Goal: Complete application form

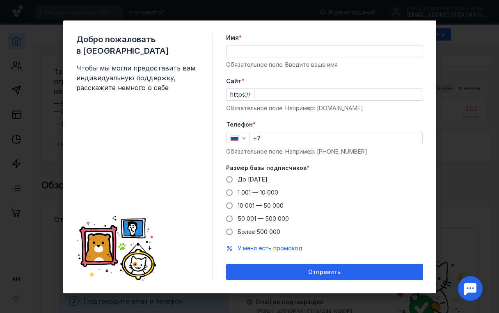
click at [260, 56] on input "Имя *" at bounding box center [324, 51] width 196 height 11
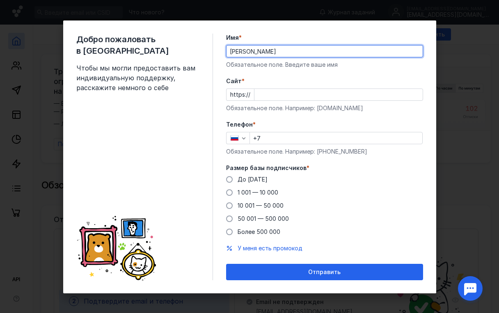
type input "[PERSON_NAME]"
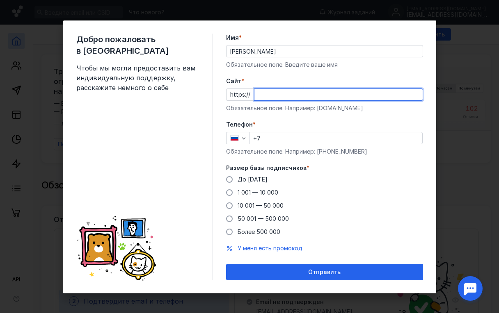
click at [274, 96] on input "Cайт *" at bounding box center [338, 94] width 168 height 11
type input "[DOMAIN_NAME]"
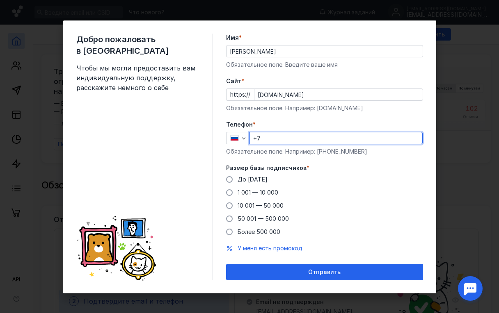
click at [274, 135] on input "+7" at bounding box center [336, 137] width 172 height 11
type input "[PHONE_NUMBER]"
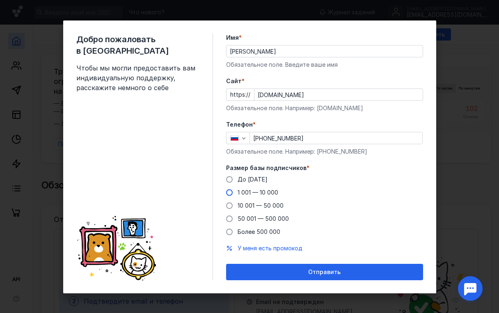
click at [244, 190] on span "1 001 — 10 000" at bounding box center [257, 192] width 41 height 7
click at [0, 0] on input "1 001 — 10 000" at bounding box center [0, 0] width 0 height 0
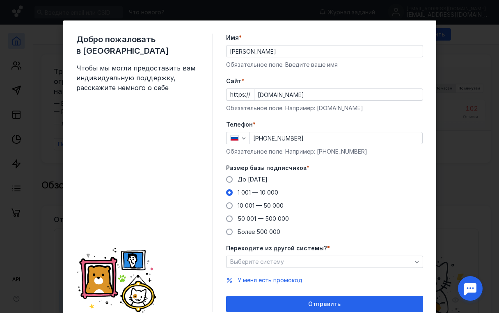
scroll to position [33, 0]
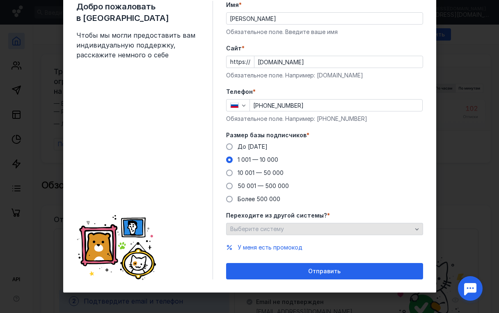
click at [284, 230] on div "Выберите систему" at bounding box center [321, 229] width 186 height 7
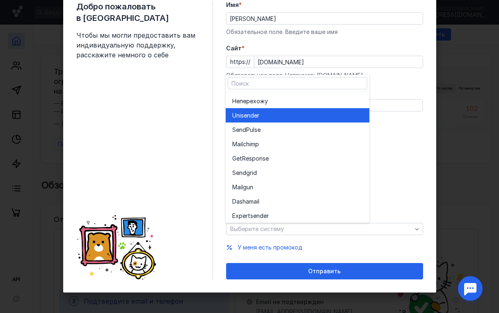
click at [277, 119] on div "Unisende r" at bounding box center [297, 116] width 130 height 8
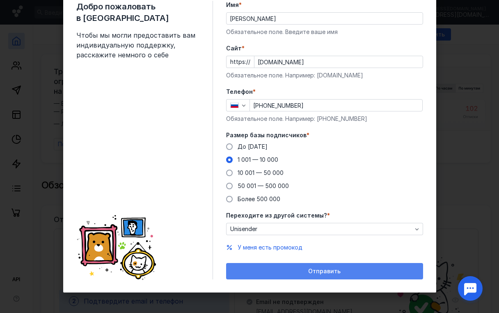
click at [295, 269] on div "Отправить" at bounding box center [324, 271] width 189 height 7
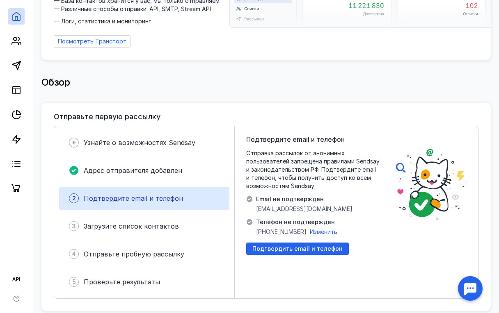
scroll to position [106, 0]
